Goal: Information Seeking & Learning: Learn about a topic

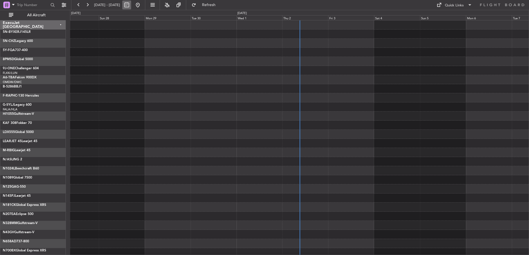
click at [131, 6] on button at bounding box center [126, 5] width 9 height 9
select select "9"
select select "2025"
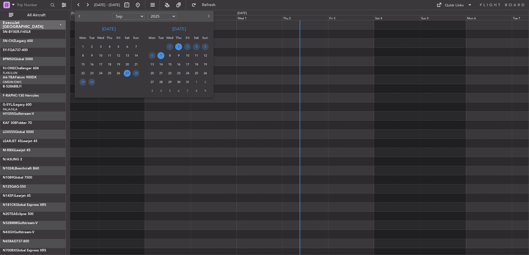
click at [177, 46] on span "2" at bounding box center [178, 46] width 7 height 7
click at [180, 46] on span "2" at bounding box center [178, 46] width 7 height 7
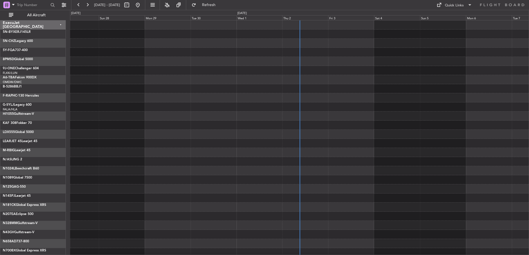
select select "10"
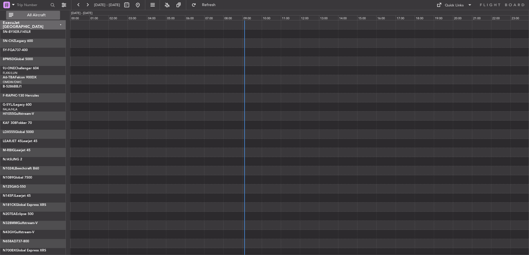
click at [50, 14] on span "All Aircraft" at bounding box center [36, 15] width 44 height 4
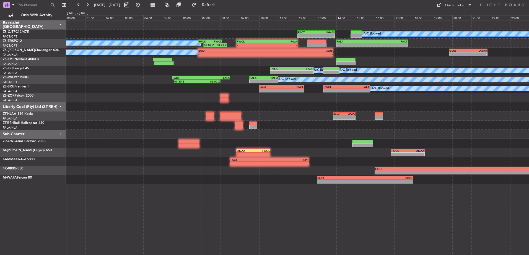
click at [59, 107] on div "Liberty Coal (Pty) Ltd (ZT-REH)" at bounding box center [33, 107] width 66 height 9
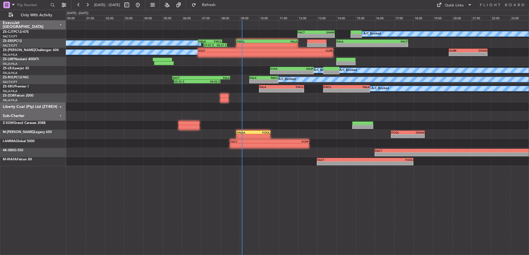
click at [60, 115] on div "Sub-Charter" at bounding box center [33, 116] width 66 height 9
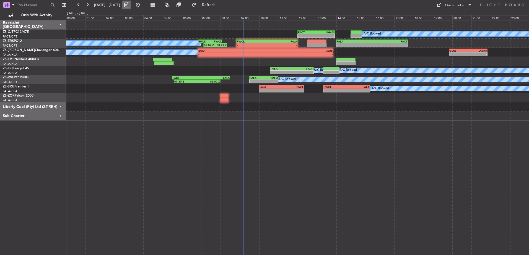
click at [131, 4] on button at bounding box center [126, 5] width 9 height 9
select select "10"
select select "2025"
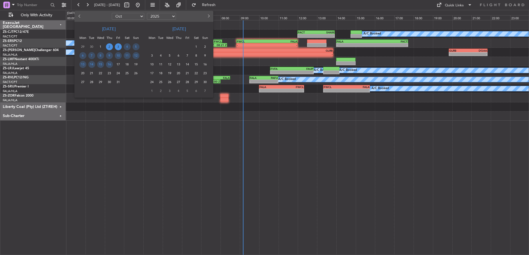
click at [118, 45] on span "3" at bounding box center [118, 46] width 7 height 7
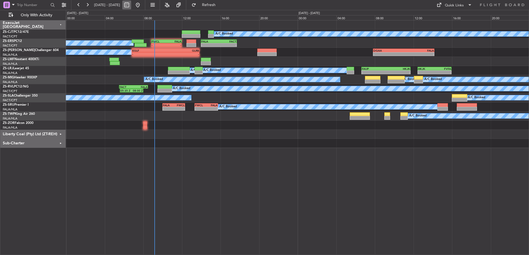
click at [131, 7] on button at bounding box center [126, 5] width 9 height 9
select select "10"
select select "2025"
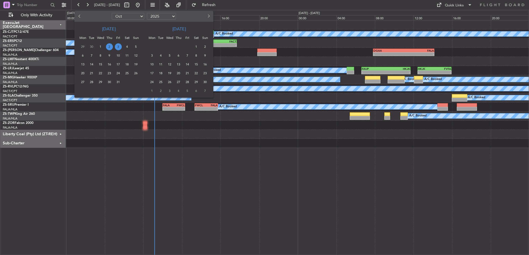
click at [118, 48] on span "3" at bounding box center [118, 46] width 7 height 7
click at [119, 46] on span "3" at bounding box center [118, 46] width 7 height 7
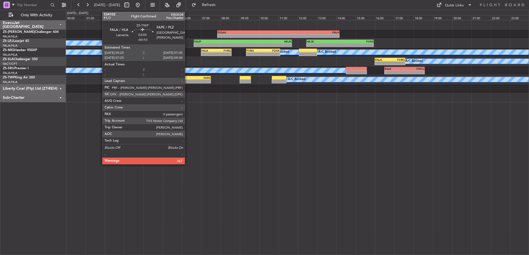
click at [187, 79] on div "FALA" at bounding box center [181, 77] width 20 height 3
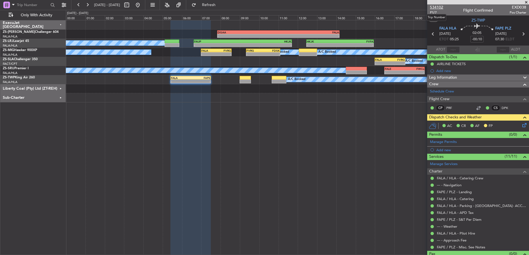
click at [438, 7] on span "534102" at bounding box center [436, 7] width 13 height 6
click at [131, 5] on button at bounding box center [126, 5] width 9 height 9
select select "10"
select select "2025"
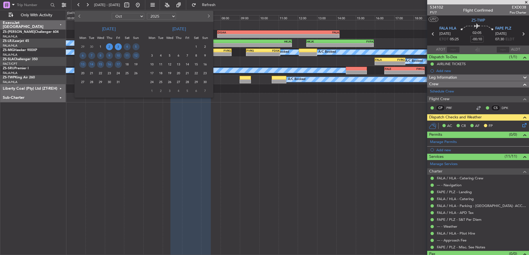
click at [110, 46] on span "2" at bounding box center [109, 46] width 7 height 7
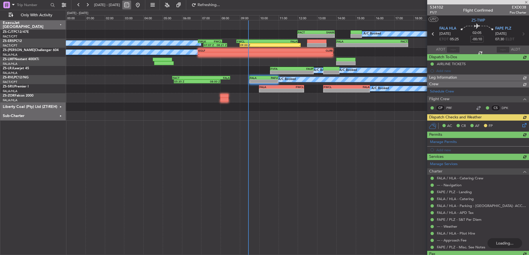
click at [131, 6] on button at bounding box center [126, 5] width 9 height 9
select select "10"
select select "2025"
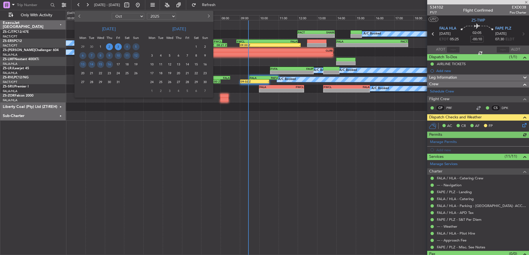
click at [118, 47] on span "3" at bounding box center [118, 46] width 7 height 7
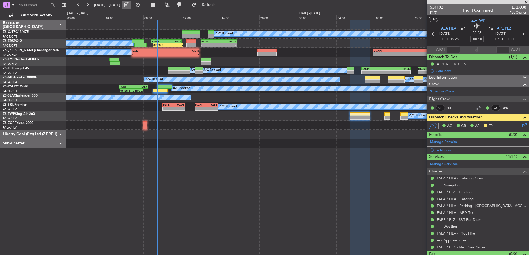
click at [131, 4] on button at bounding box center [126, 5] width 9 height 9
select select "10"
select select "2025"
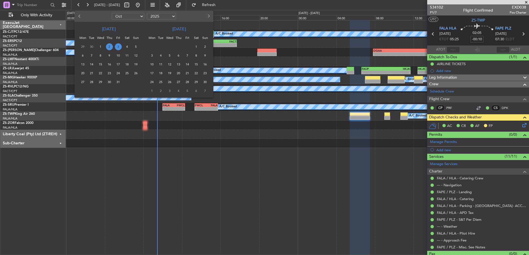
click at [117, 47] on span "3" at bounding box center [118, 46] width 7 height 7
click at [118, 47] on span "3" at bounding box center [118, 46] width 7 height 7
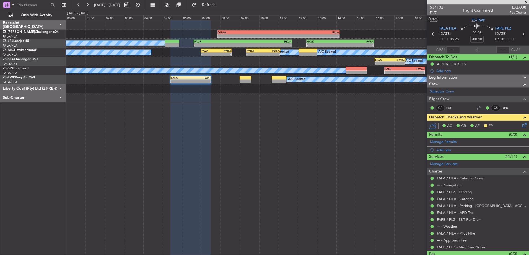
click at [33, 131] on div "ExecuJet [GEOGRAPHIC_DATA] ZS-[PERSON_NAME] Challenger 604 FALA/HLA Lanseria ZS…" at bounding box center [33, 137] width 66 height 235
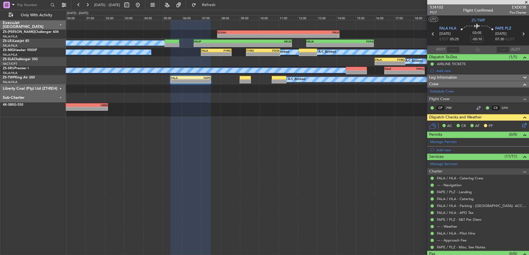
click at [60, 97] on div "Sub-Charter" at bounding box center [33, 97] width 66 height 9
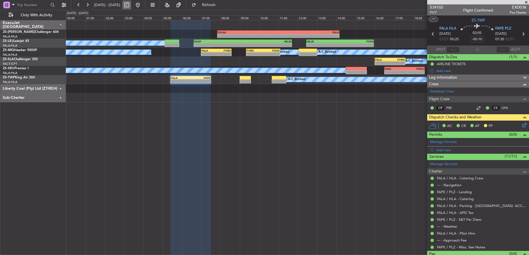
click at [131, 5] on button at bounding box center [126, 5] width 9 height 9
select select "10"
select select "2025"
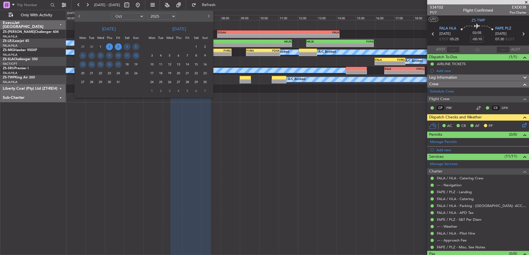
click at [111, 45] on span "2" at bounding box center [109, 46] width 7 height 7
click at [109, 47] on span "2" at bounding box center [109, 46] width 7 height 7
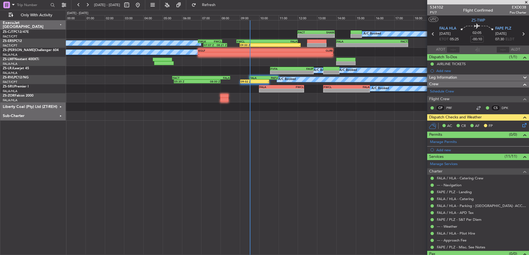
click at [526, 1] on span at bounding box center [526, 2] width 6 height 5
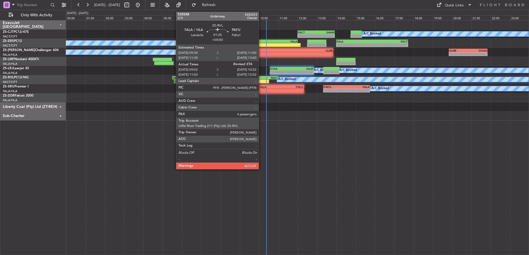
click at [261, 81] on div "-" at bounding box center [262, 81] width 14 height 3
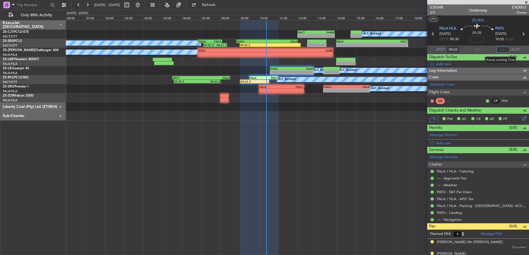
click at [502, 52] on input "text" at bounding box center [502, 49] width 13 height 7
